Goal: Information Seeking & Learning: Learn about a topic

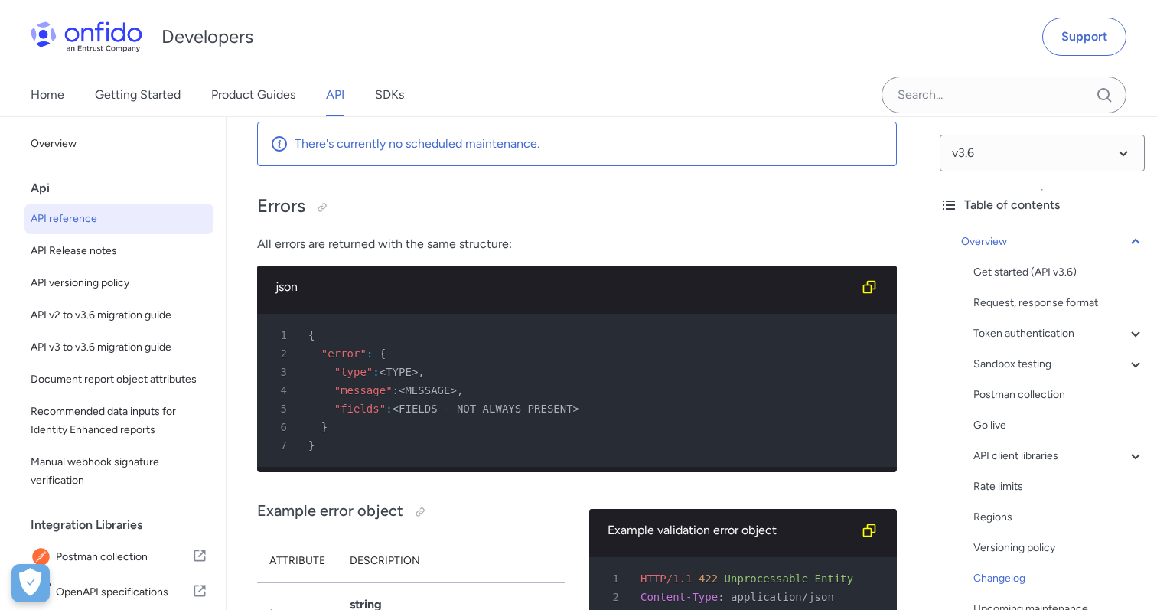
scroll to position [14000, 0]
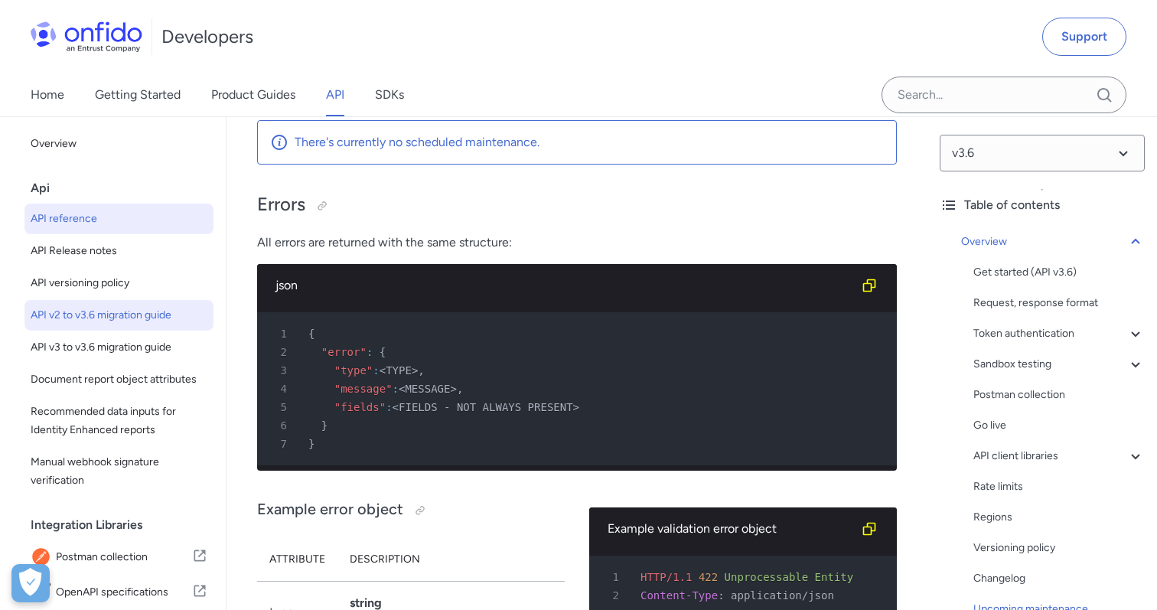
click at [130, 324] on span "API v2 to v3.6 migration guide" at bounding box center [119, 315] width 177 height 18
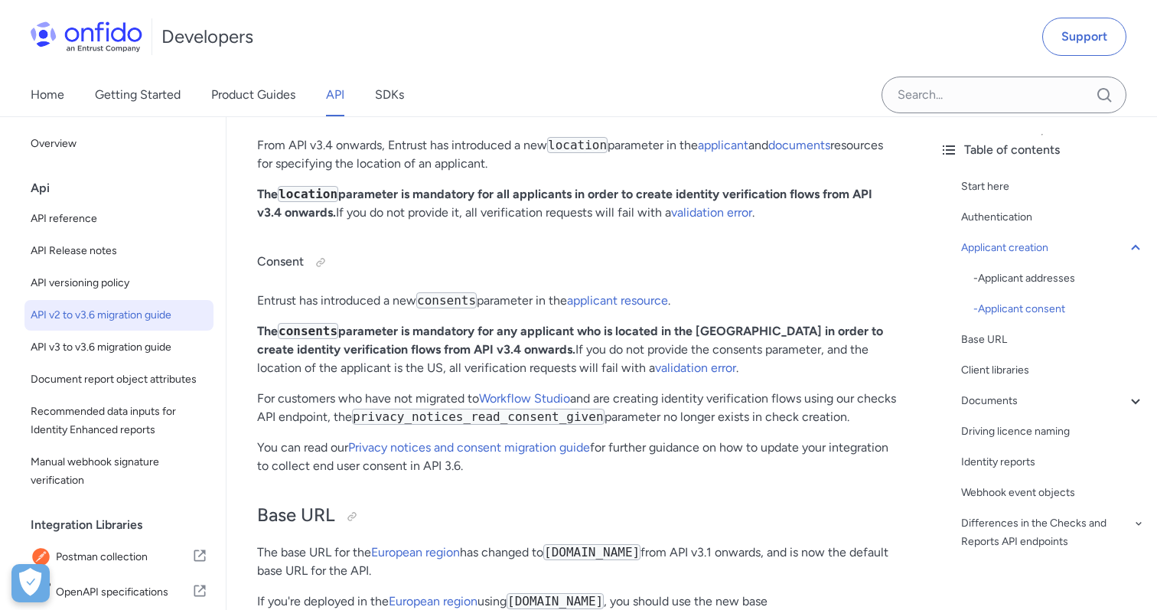
scroll to position [1468, 0]
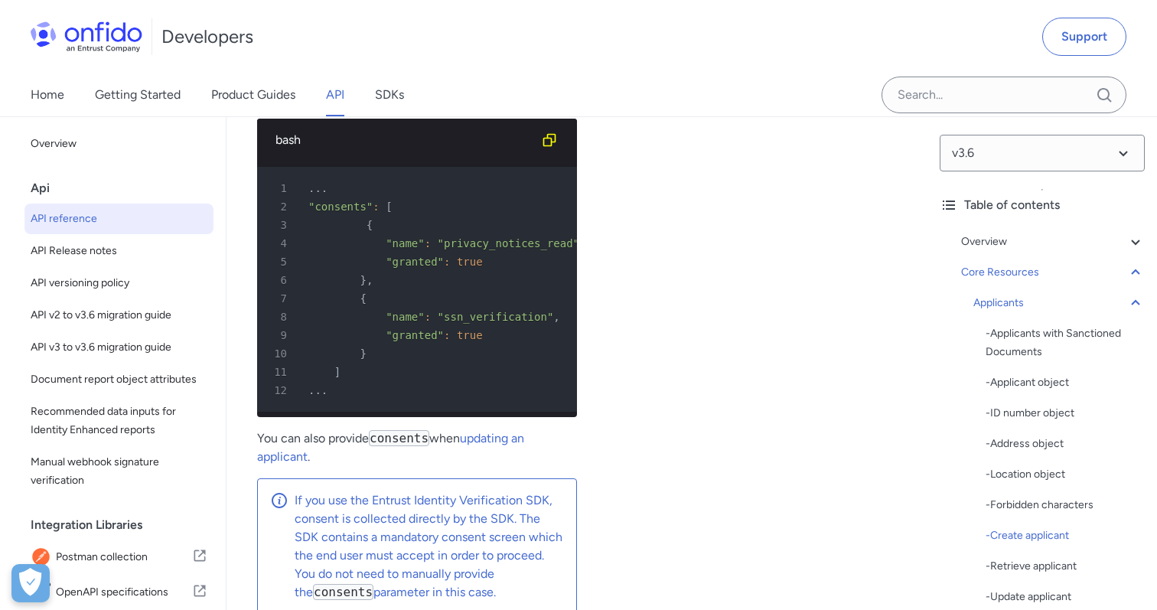
scroll to position [23462, 0]
